Goal: Task Accomplishment & Management: Use online tool/utility

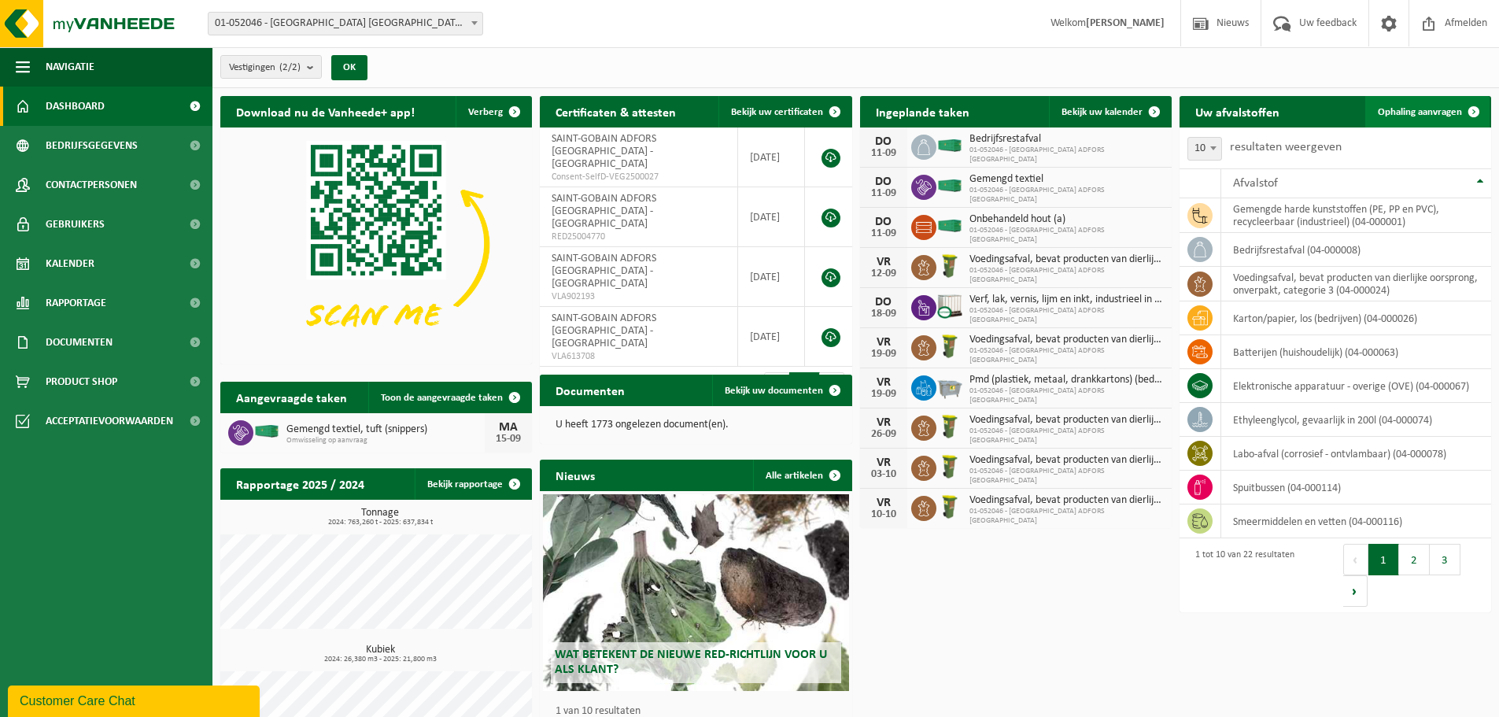
click at [1406, 111] on span "Ophaling aanvragen" at bounding box center [1420, 112] width 84 height 10
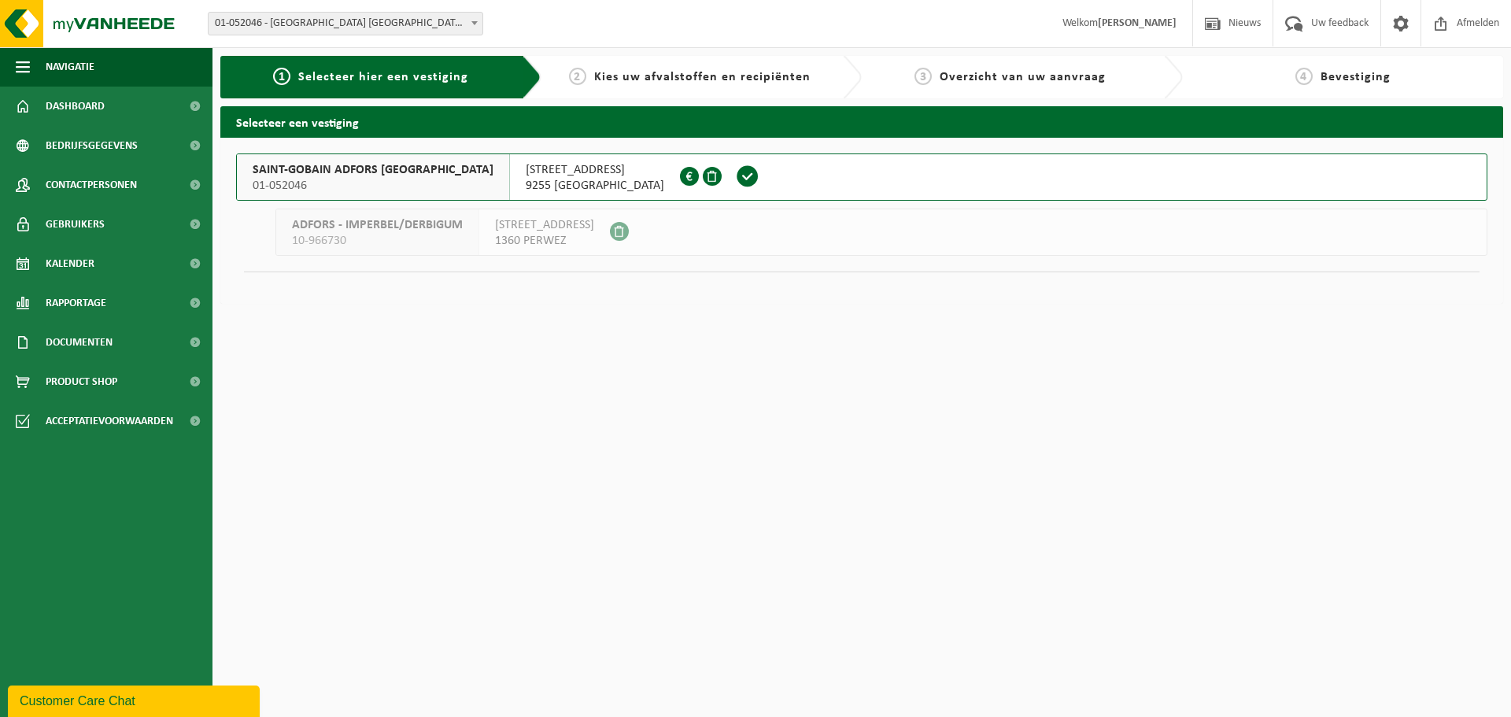
click at [302, 172] on span "SAINT-GOBAIN ADFORS BELGIUM" at bounding box center [373, 170] width 241 height 16
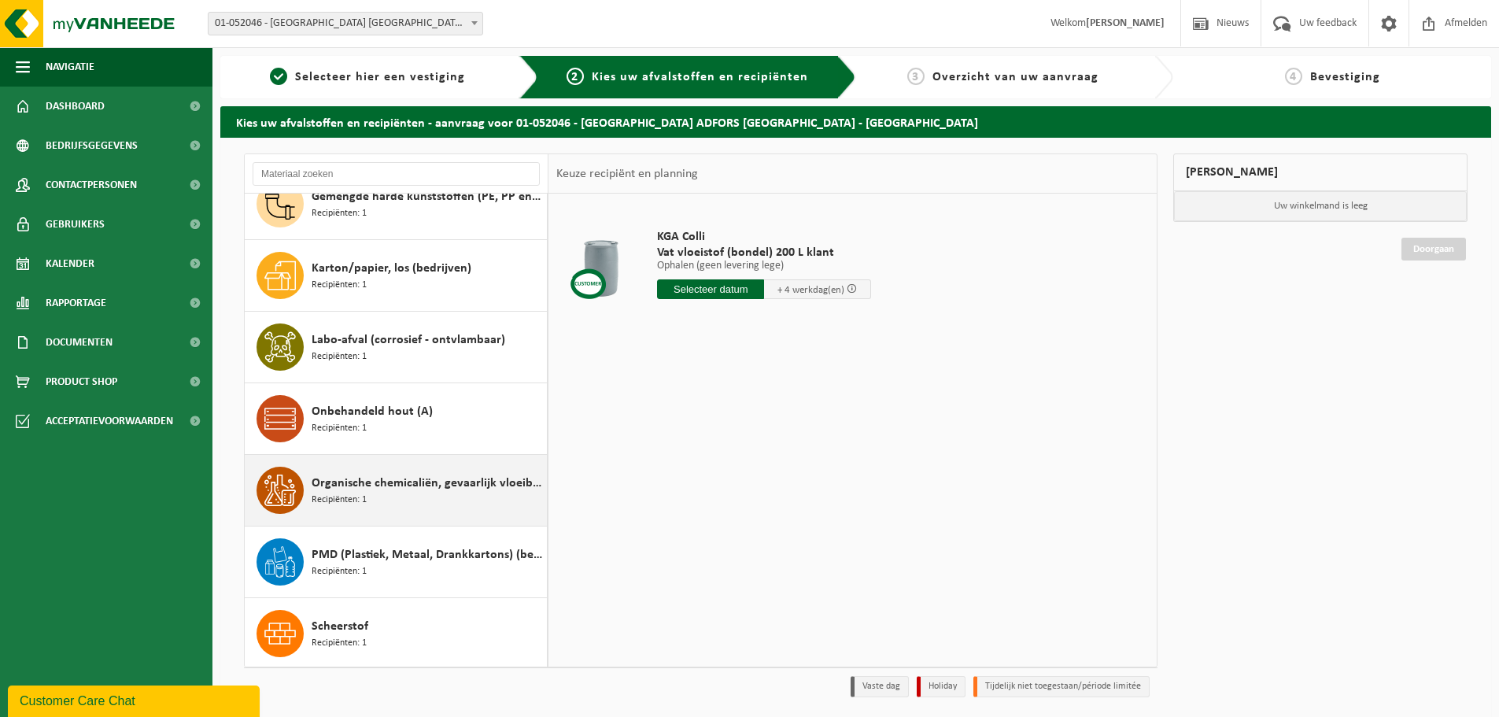
scroll to position [708, 0]
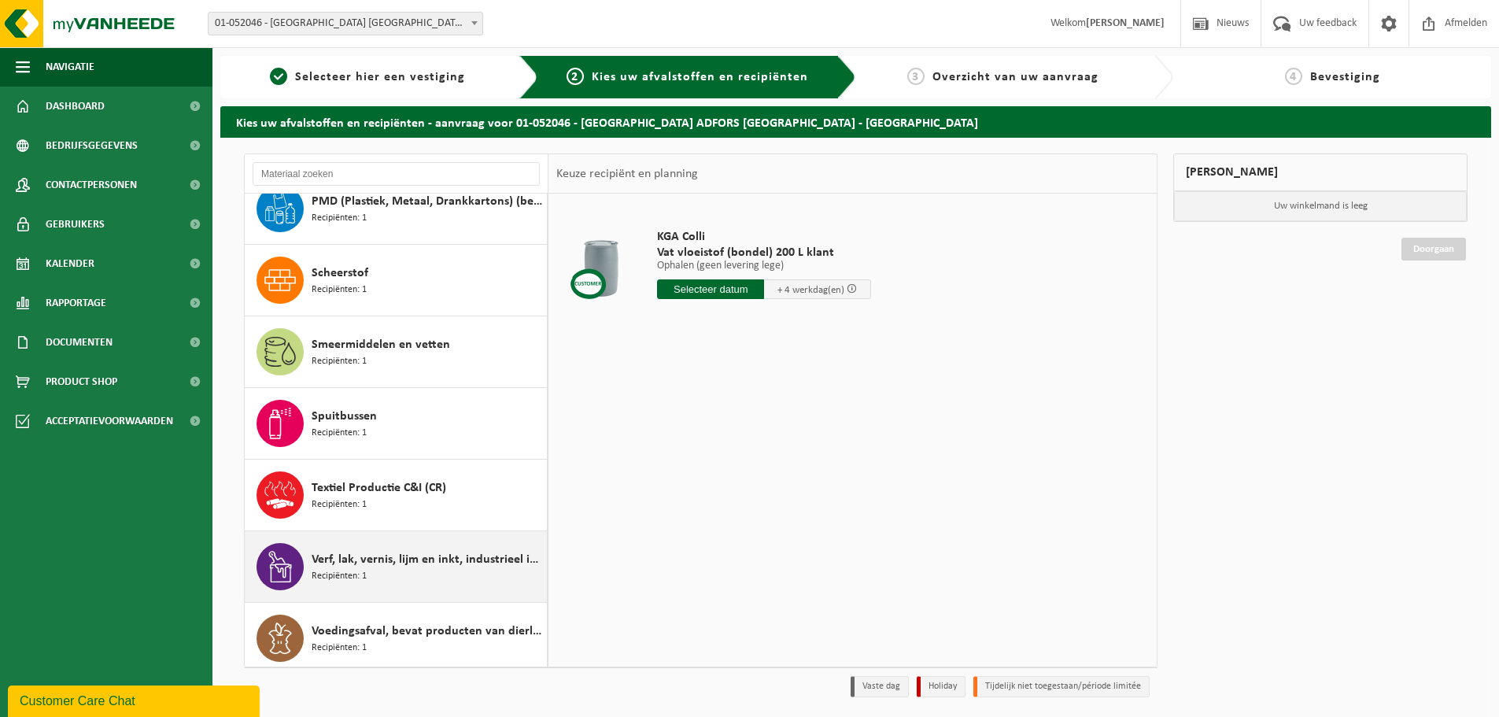
click at [445, 543] on div "Verf, lak, vernis, lijm en inkt, industrieel in IBC Recipiënten: 1" at bounding box center [427, 566] width 231 height 47
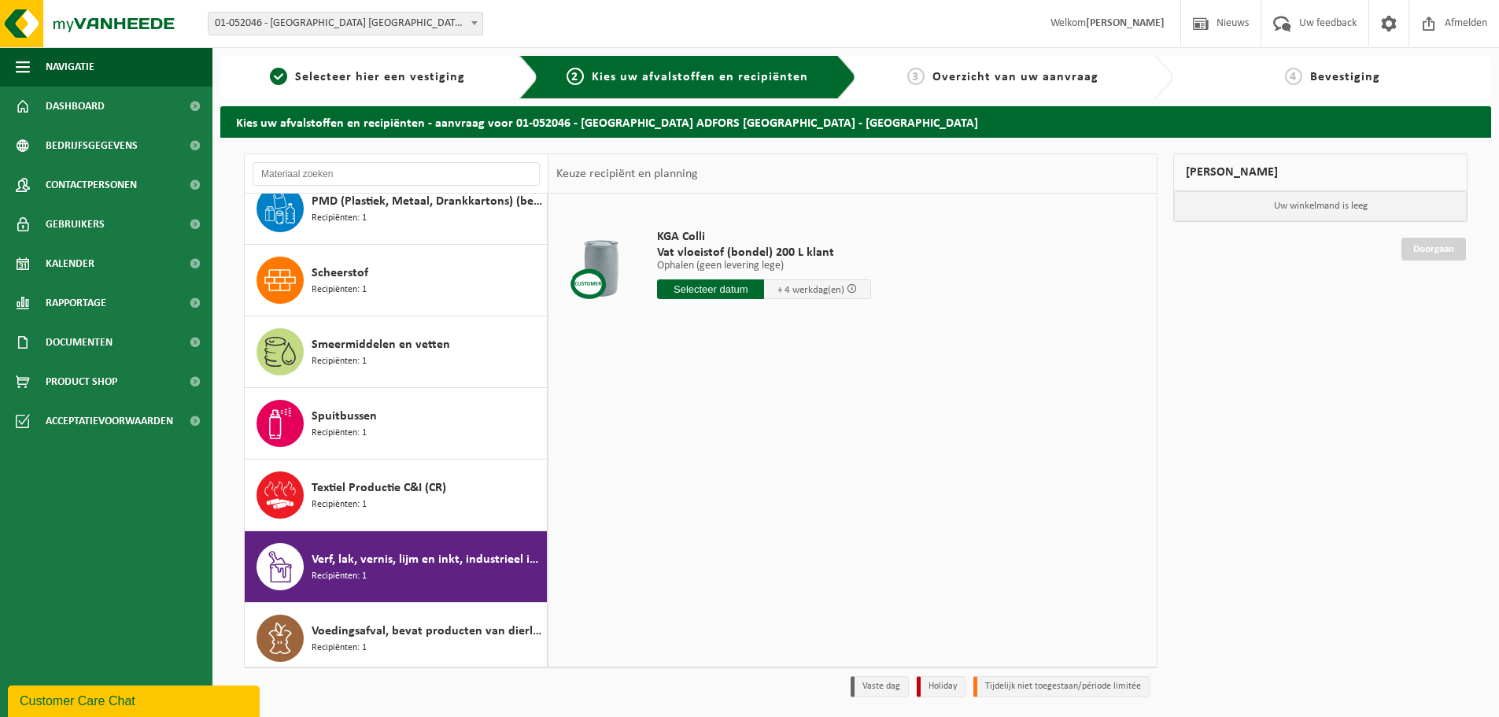
scroll to position [1030, 0]
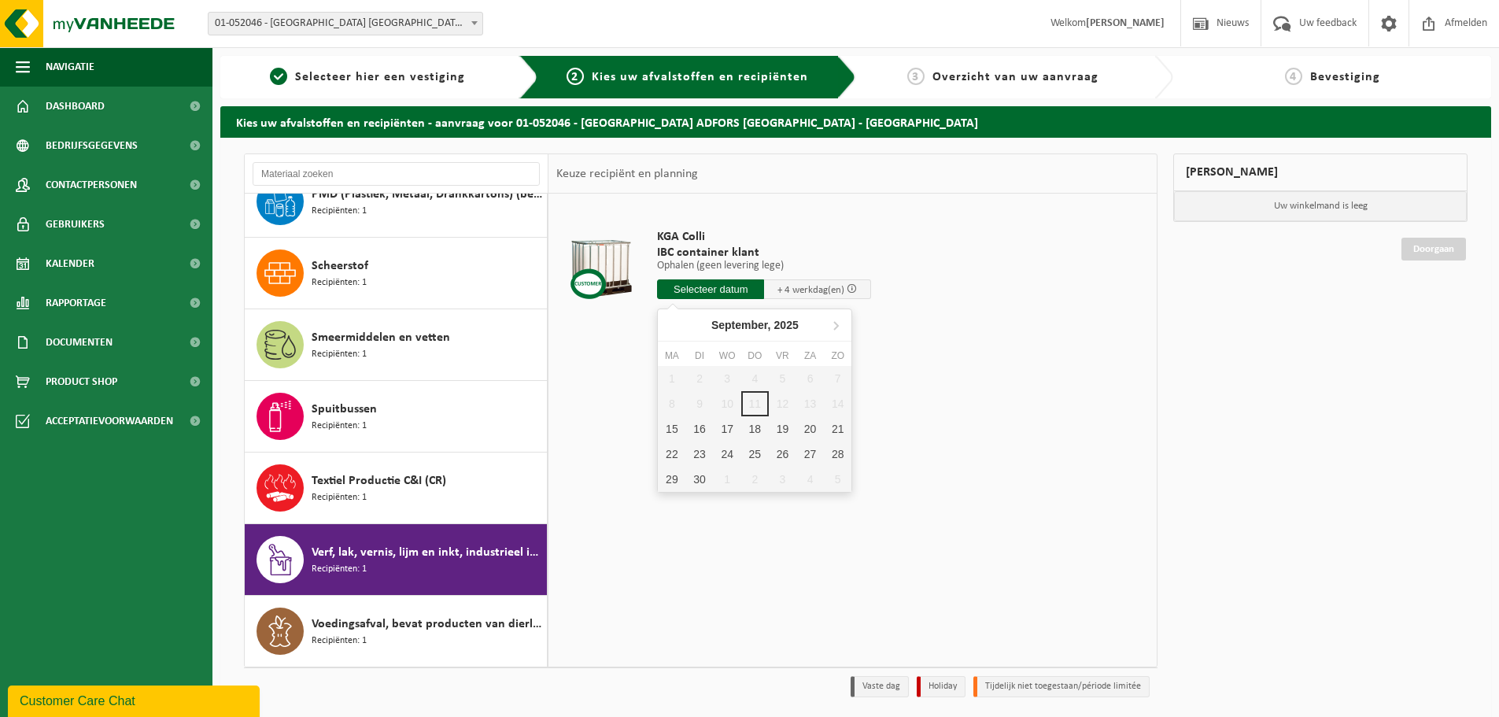
click at [691, 285] on input "text" at bounding box center [710, 289] width 107 height 20
click at [668, 430] on div "15" at bounding box center [672, 428] width 28 height 25
type input "Van 2025-09-15"
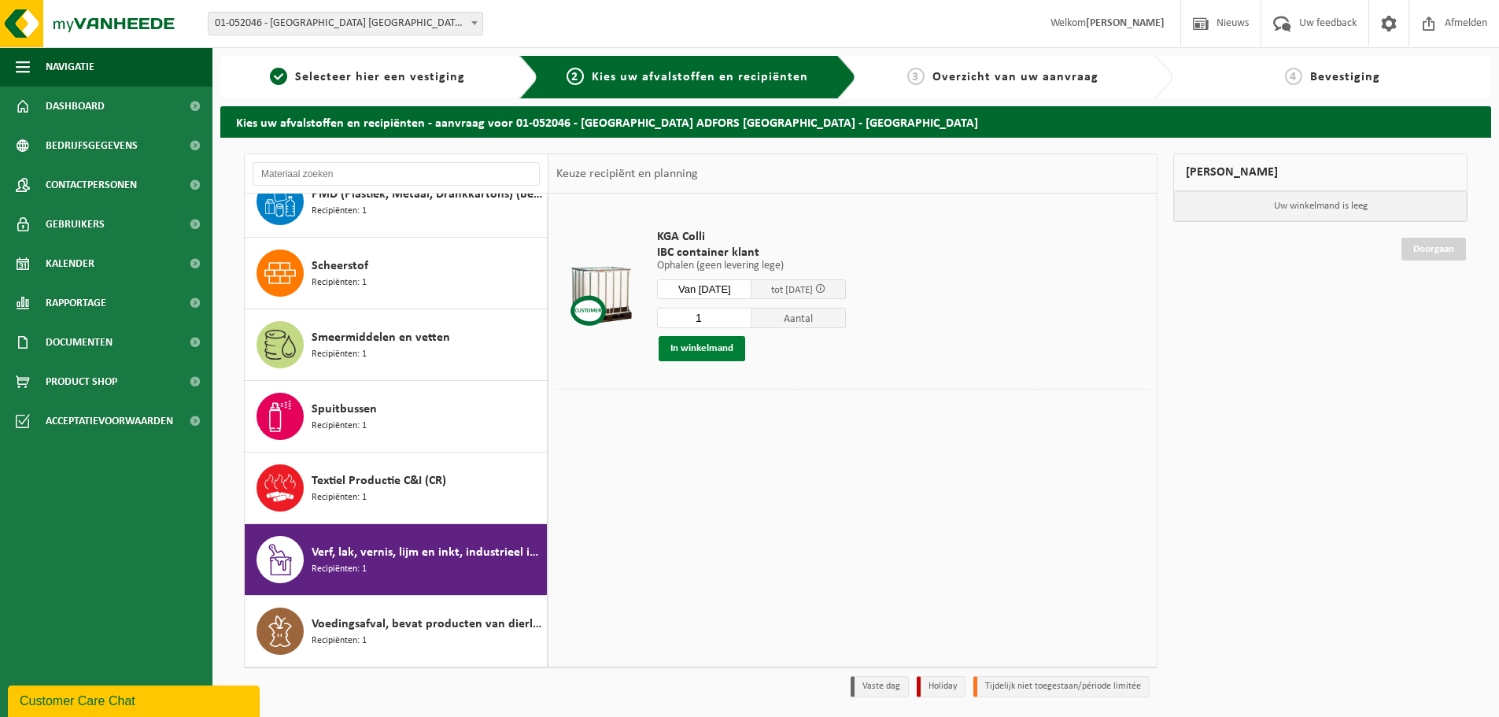
click at [689, 345] on button "In winkelmand" at bounding box center [702, 348] width 87 height 25
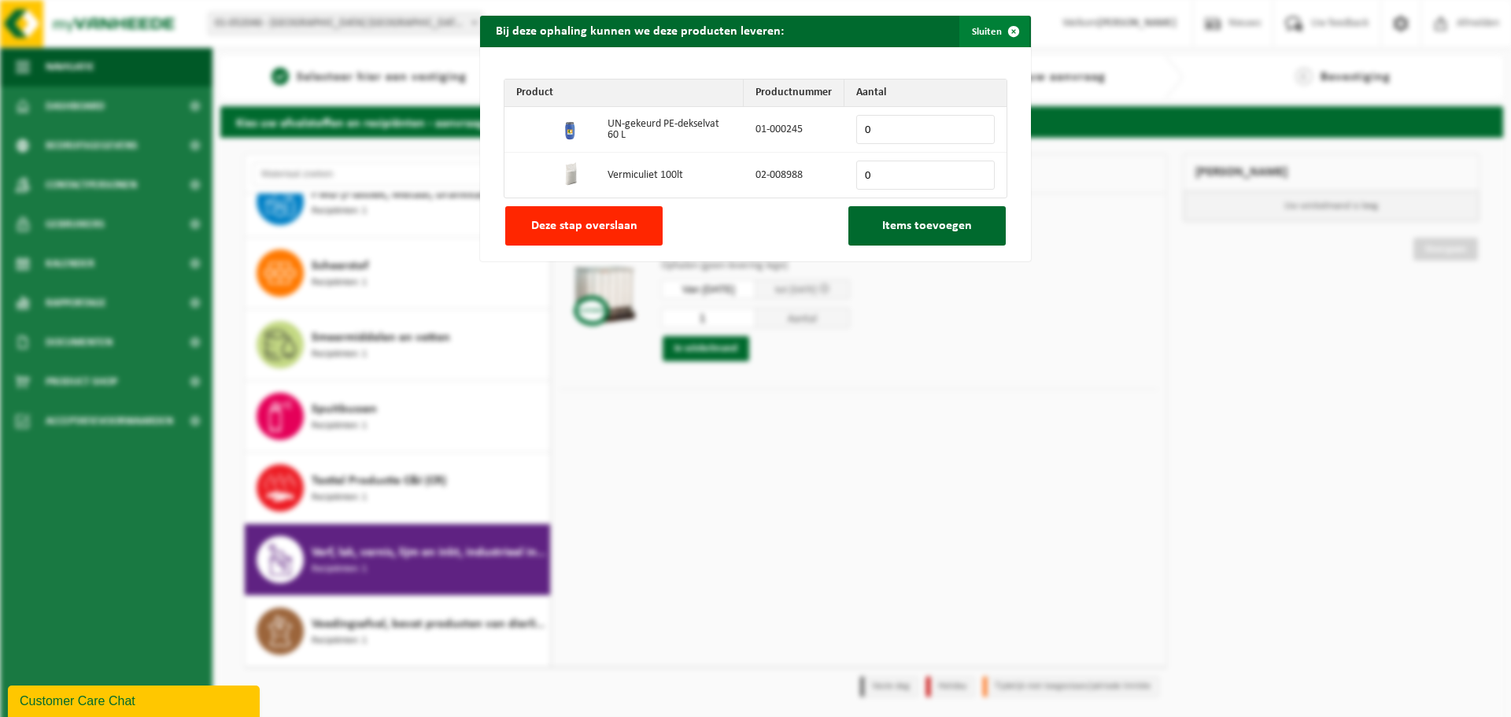
click at [1009, 25] on span "button" at bounding box center [1013, 31] width 31 height 31
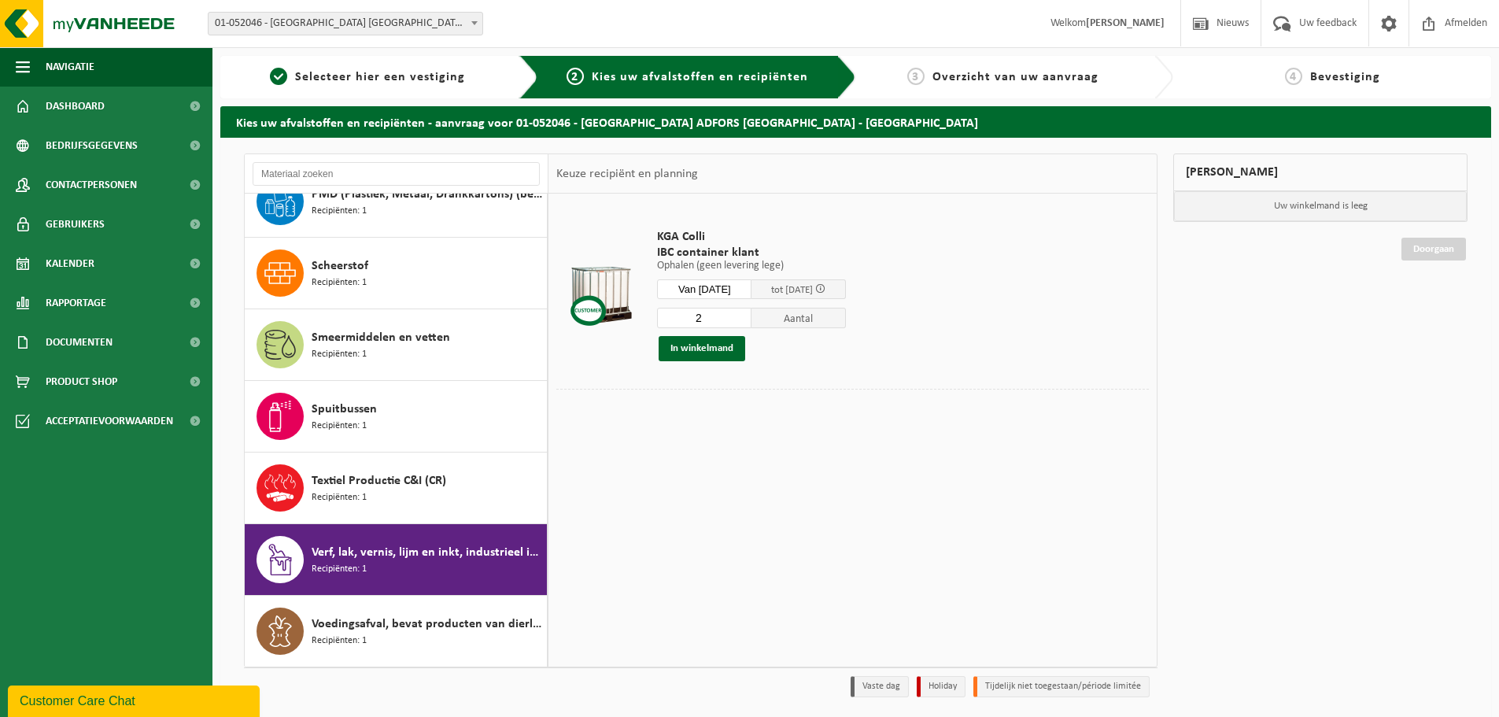
type input "2"
click at [751, 312] on input "2" at bounding box center [704, 318] width 94 height 20
click at [698, 349] on button "In winkelmand" at bounding box center [702, 348] width 87 height 25
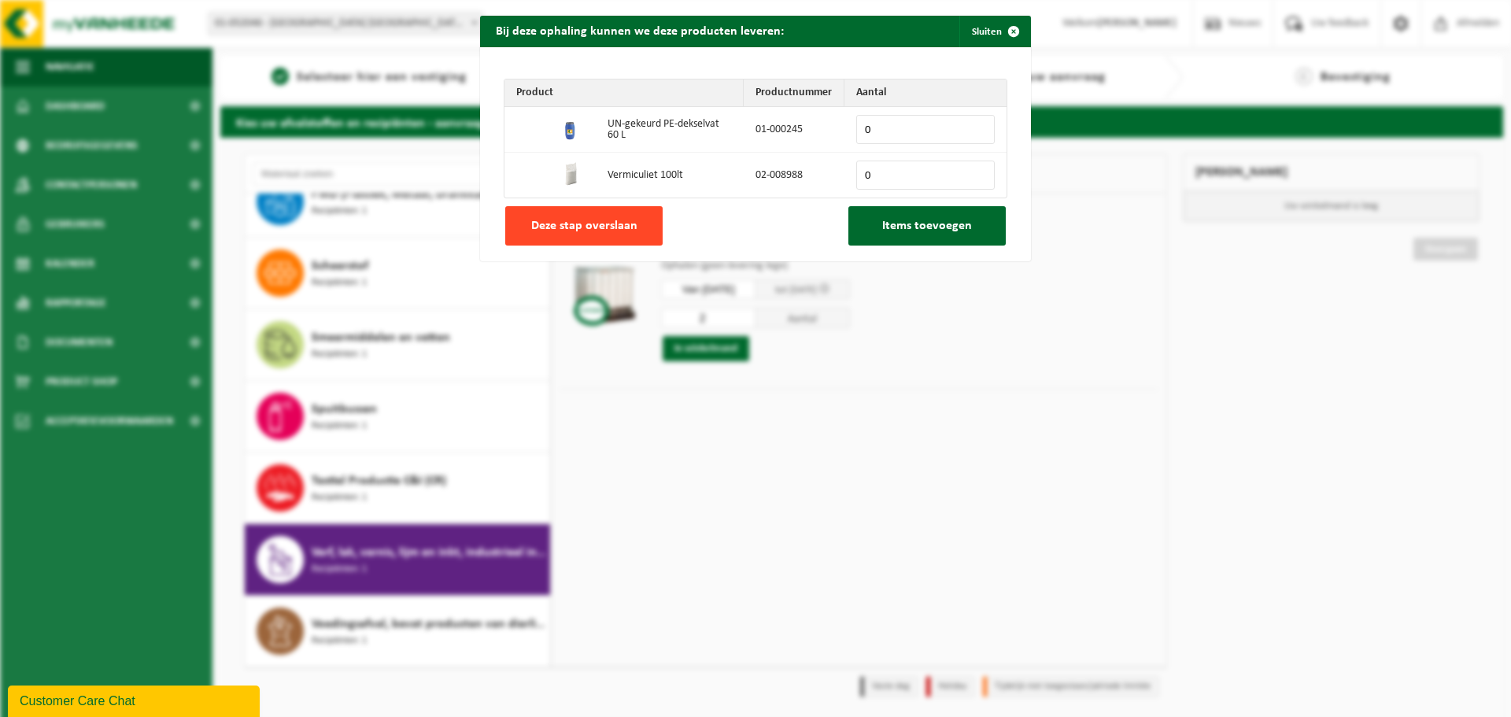
click at [578, 229] on span "Deze stap overslaan" at bounding box center [584, 226] width 106 height 13
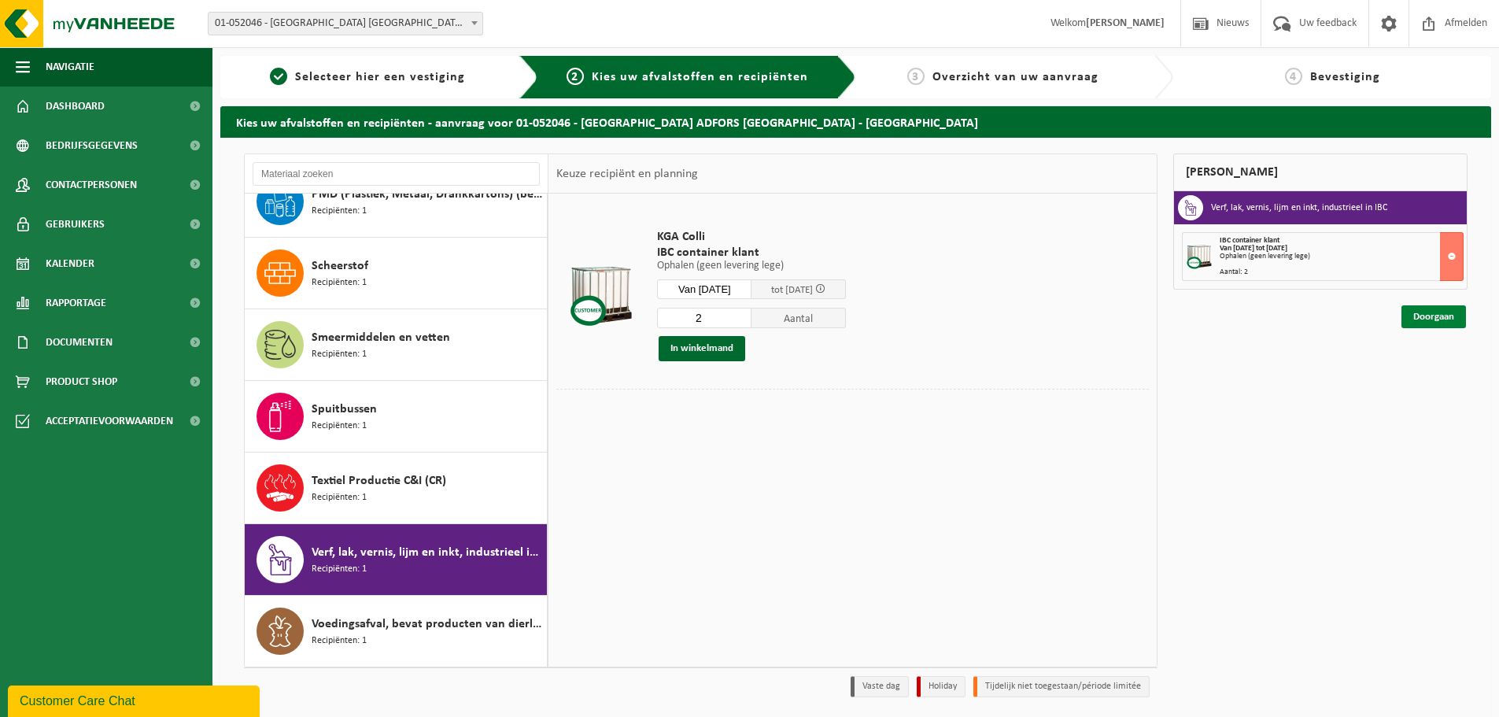
click at [1429, 312] on link "Doorgaan" at bounding box center [1434, 316] width 65 height 23
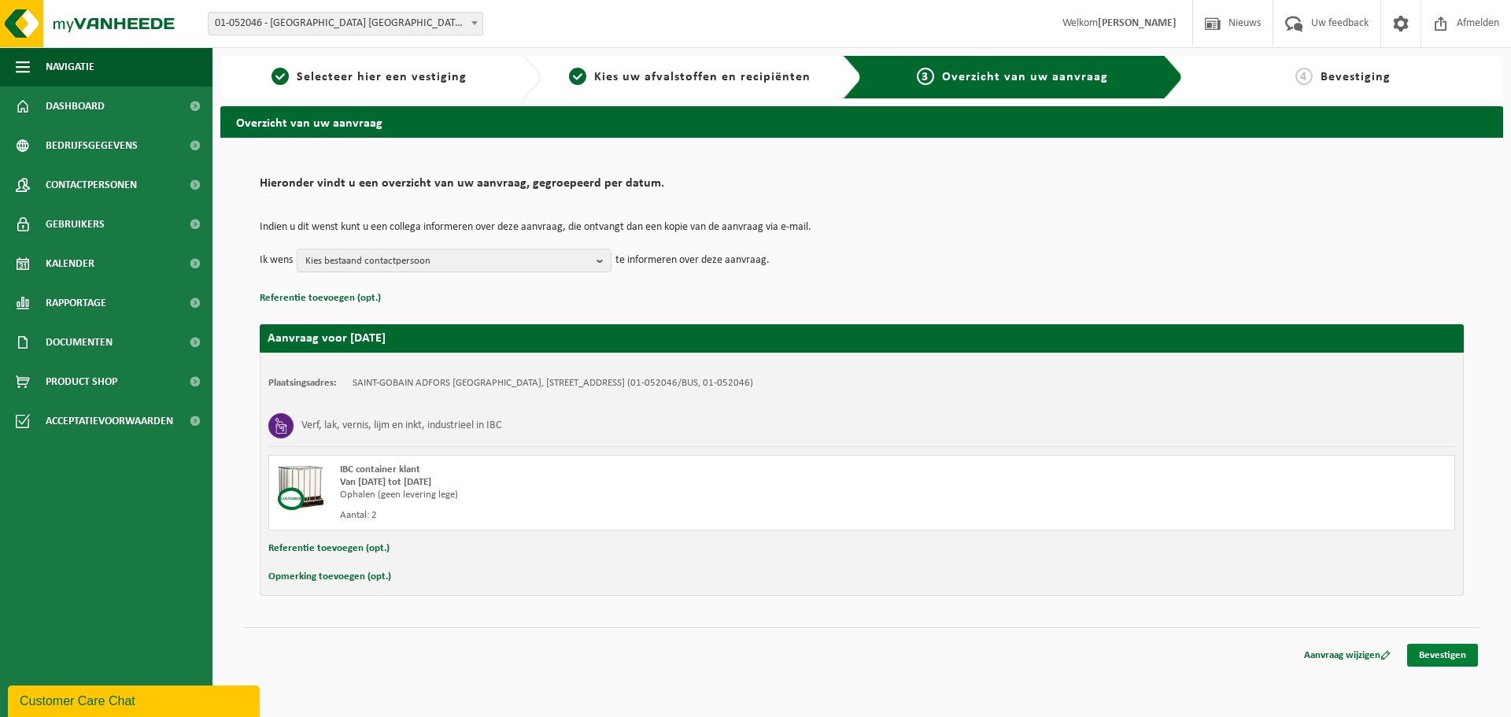
click at [1432, 652] on link "Bevestigen" at bounding box center [1442, 655] width 71 height 23
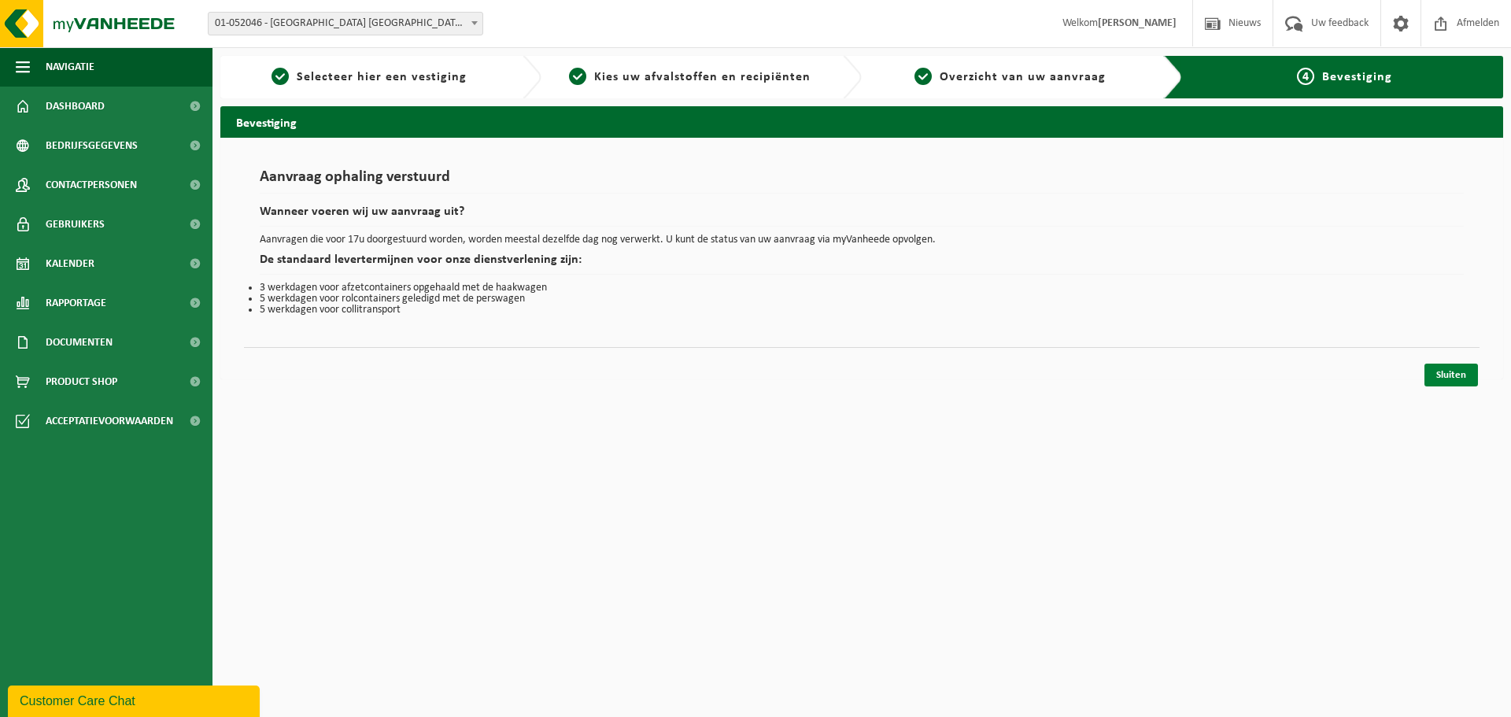
click at [1456, 368] on link "Sluiten" at bounding box center [1451, 375] width 54 height 23
